Goal: Task Accomplishment & Management: Manage account settings

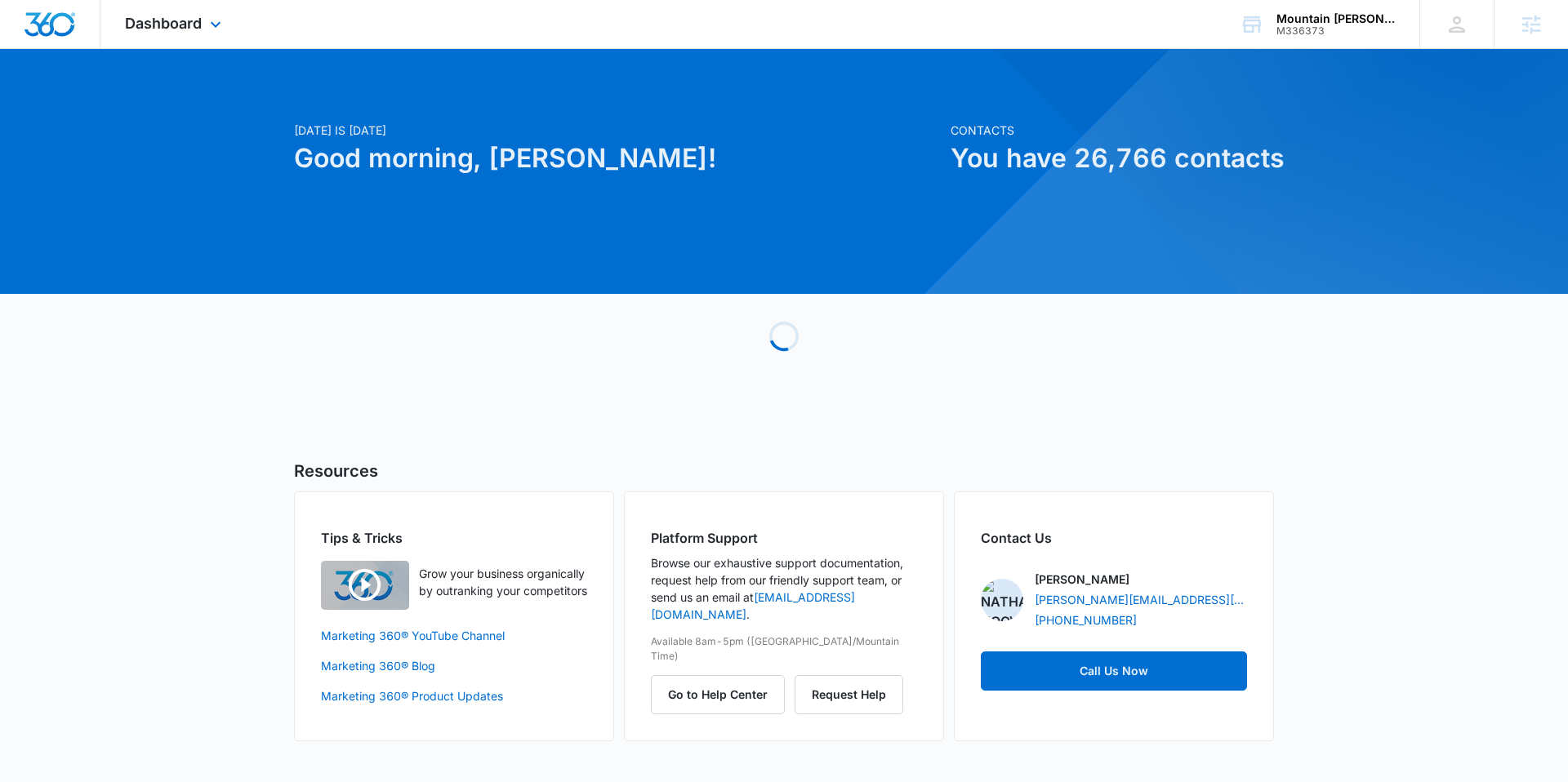
click at [188, 7] on div "Dashboard Apps Reputation Forms CRM Email Social POS Content Ads Intelligence F…" at bounding box center [175, 23] width 149 height 48
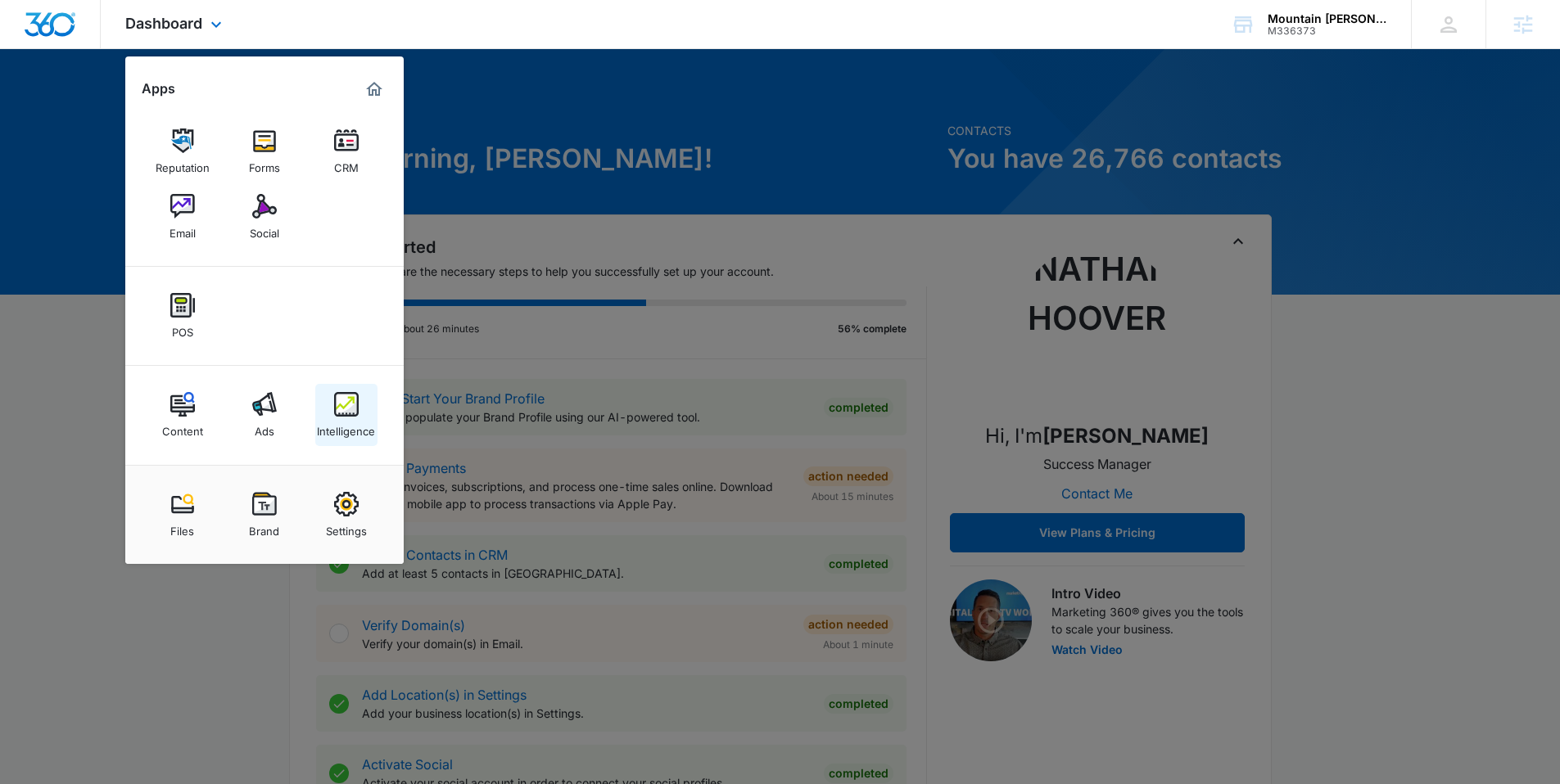
click at [340, 416] on img at bounding box center [346, 404] width 25 height 24
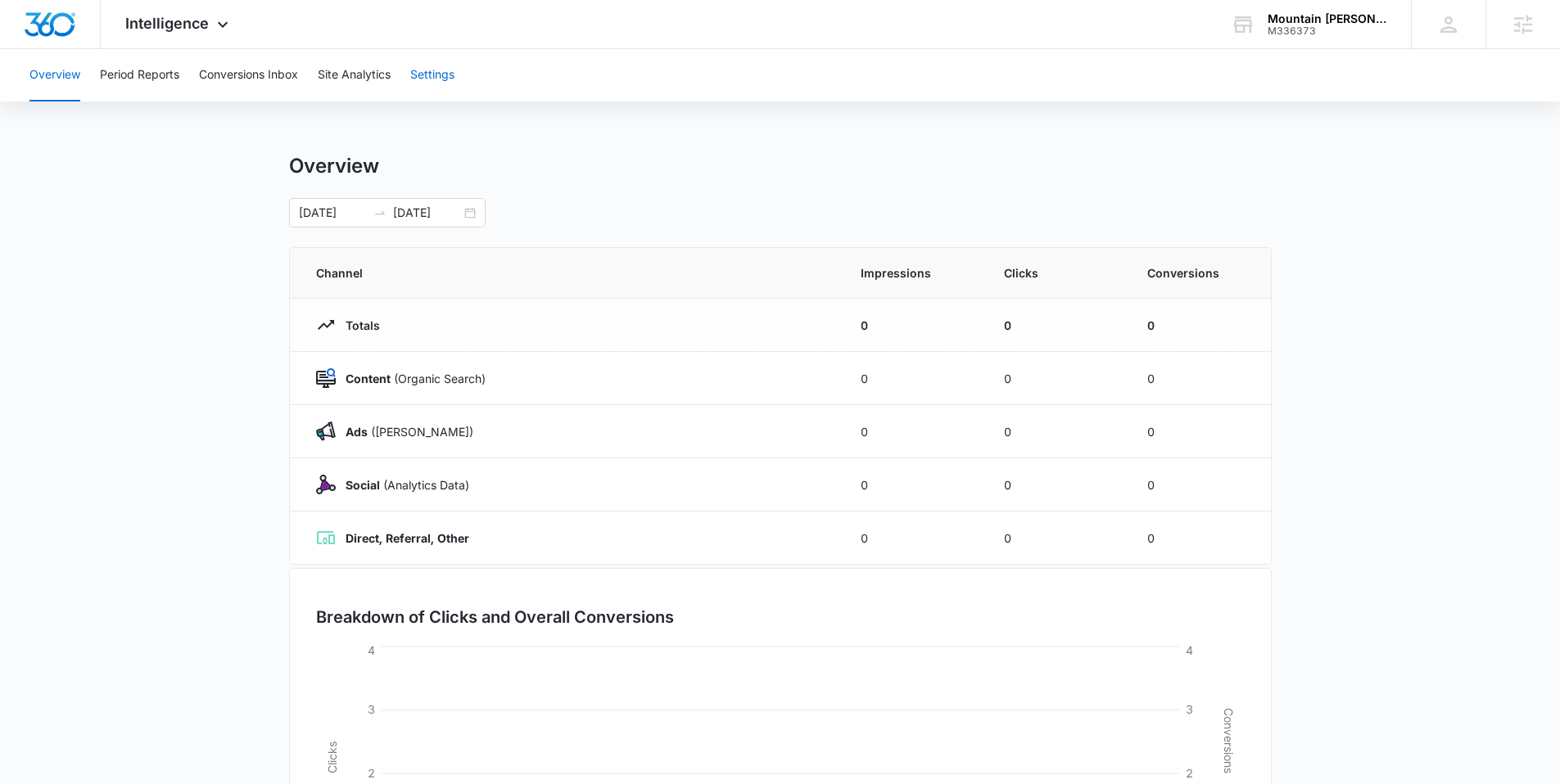
click at [419, 69] on button "Settings" at bounding box center [432, 75] width 44 height 53
